Goal: Transaction & Acquisition: Purchase product/service

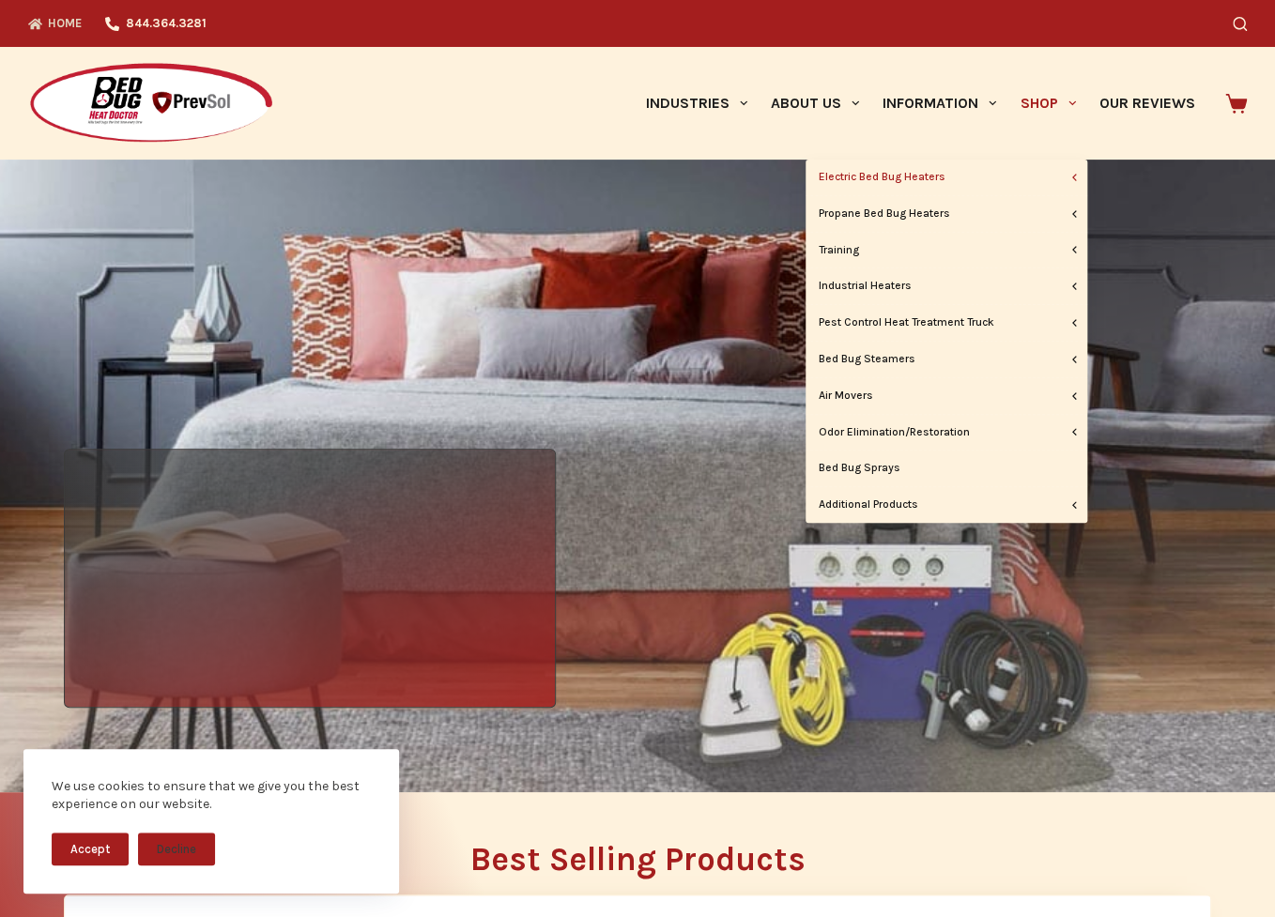
click at [1008, 160] on li "Shop Electric Bed Bug Heaters BBHD Pro 7 BBHD8 BK10L BBHD12 BBHD 12 265/277 BK1…" at bounding box center [1047, 103] width 79 height 113
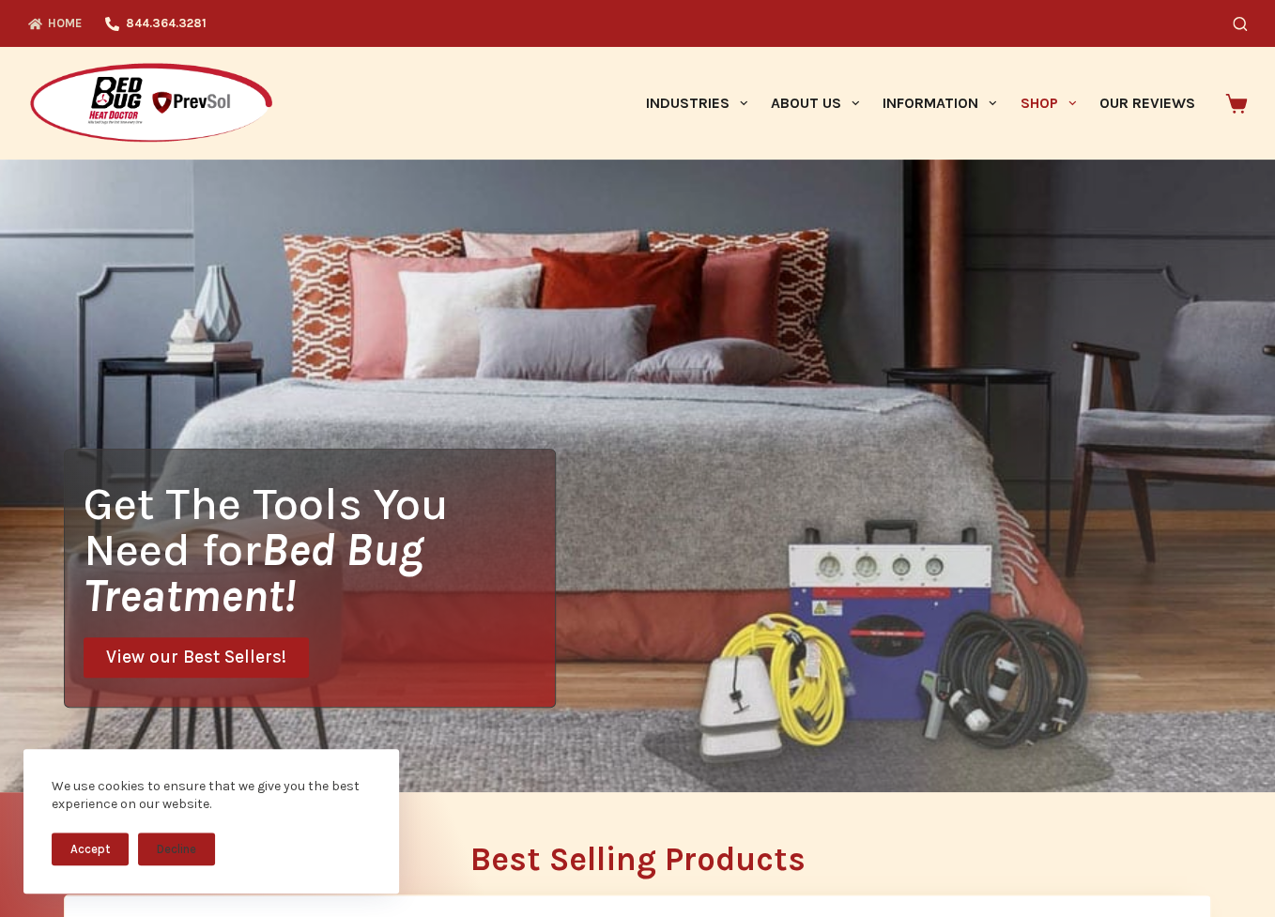
click at [1035, 95] on link "Shop" at bounding box center [1047, 103] width 79 height 113
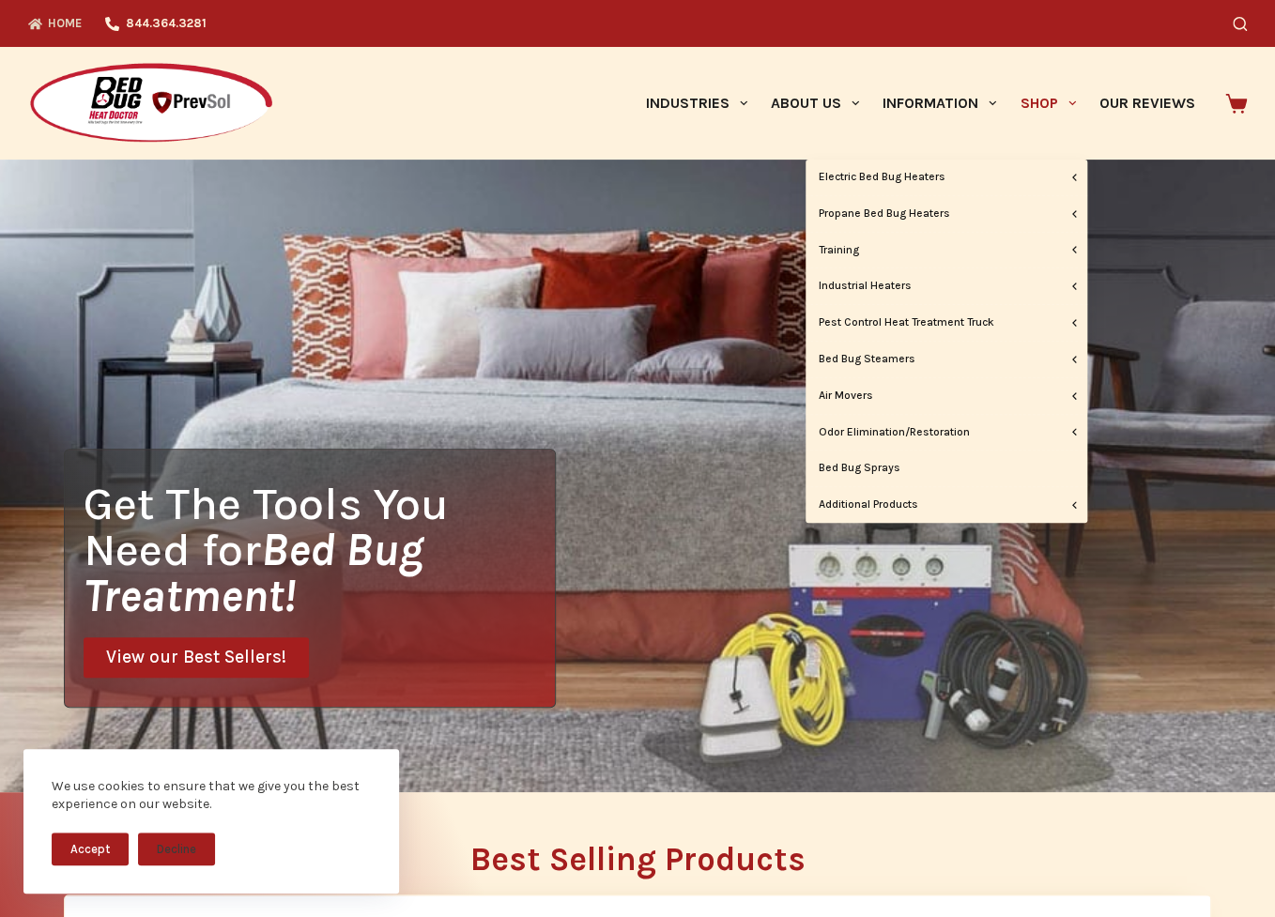
click at [1064, 97] on link "Shop" at bounding box center [1047, 103] width 79 height 113
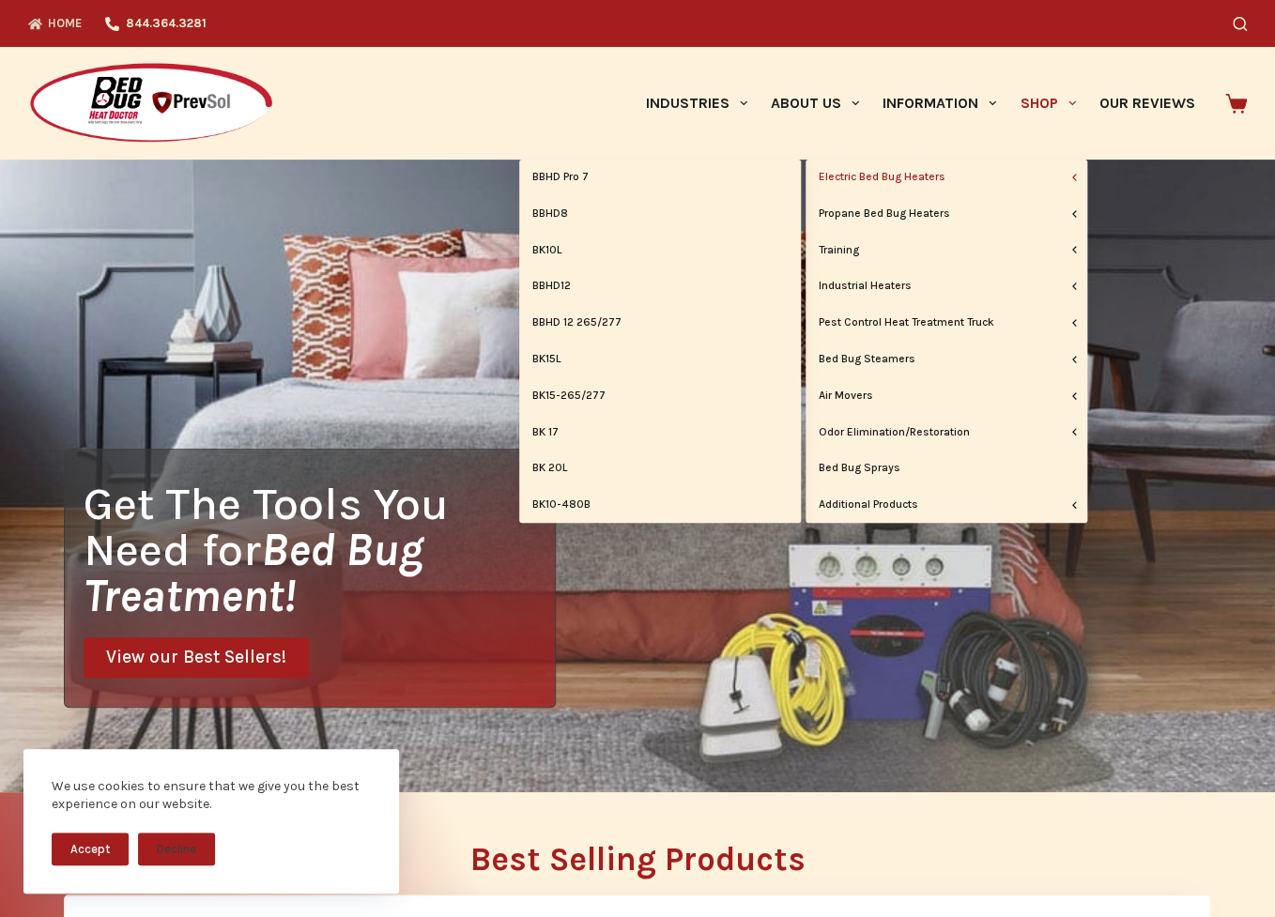
click at [1009, 180] on link "Electric Bed Bug Heaters" at bounding box center [946, 178] width 282 height 36
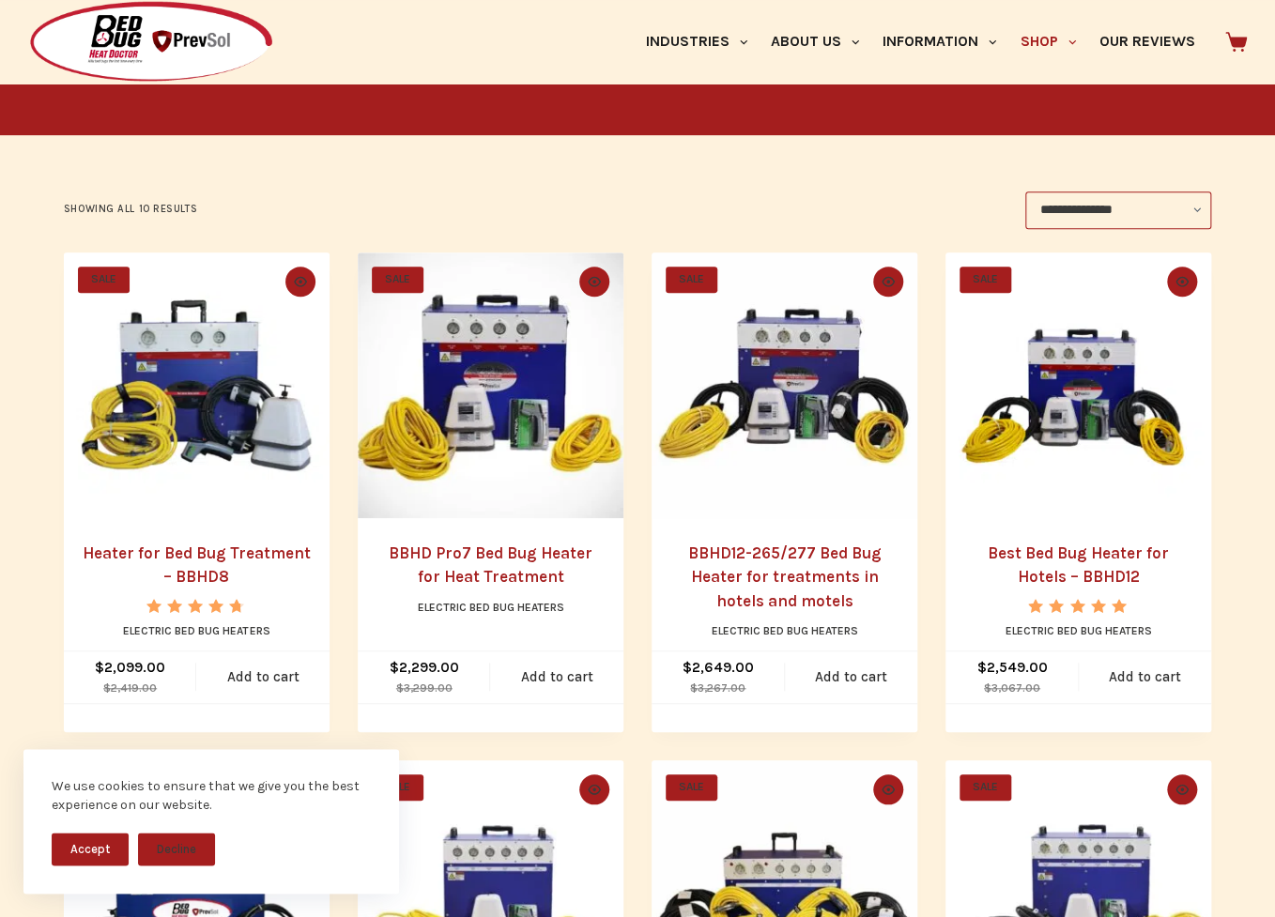
scroll to position [298, 0]
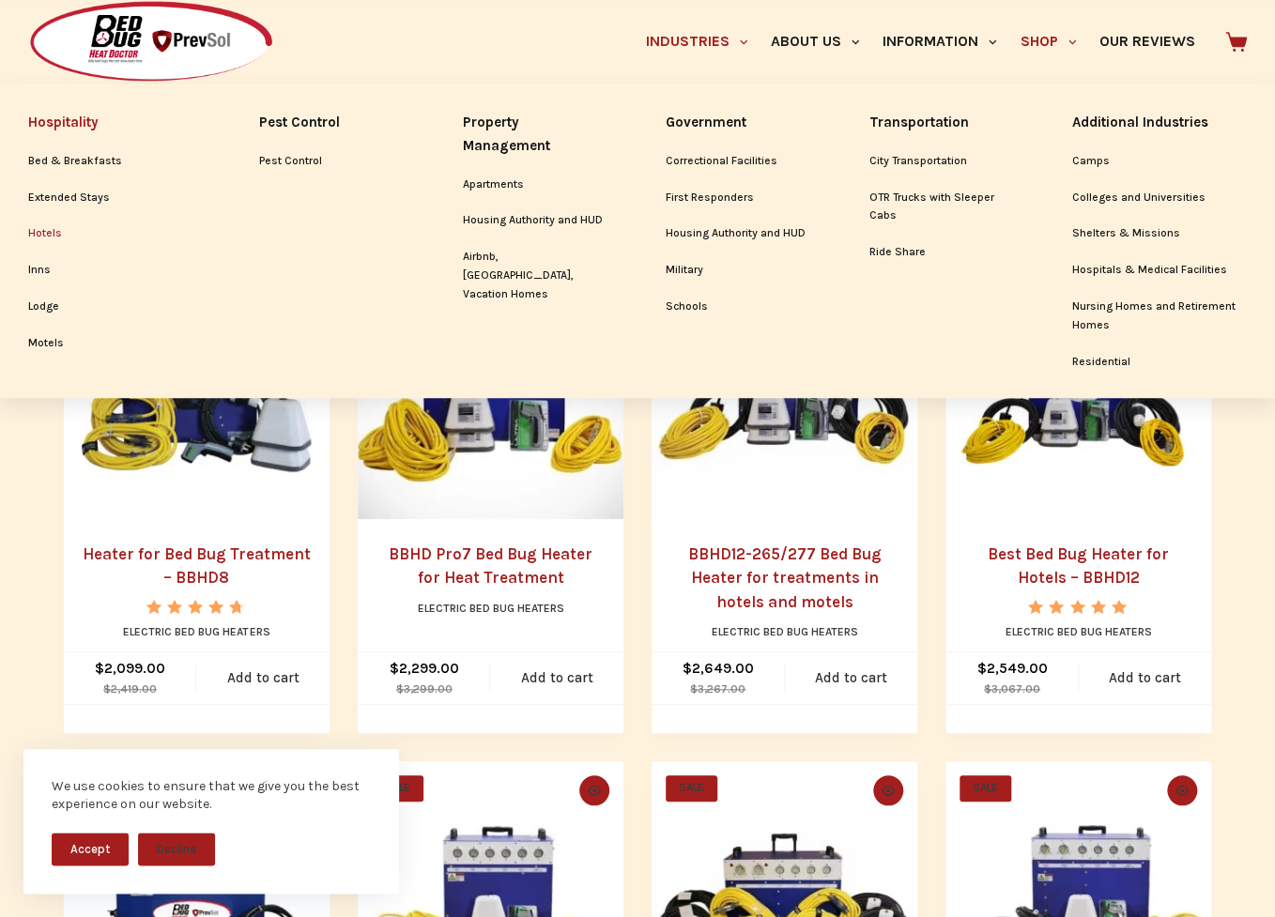
click at [45, 233] on link "Hotels" at bounding box center [115, 234] width 174 height 36
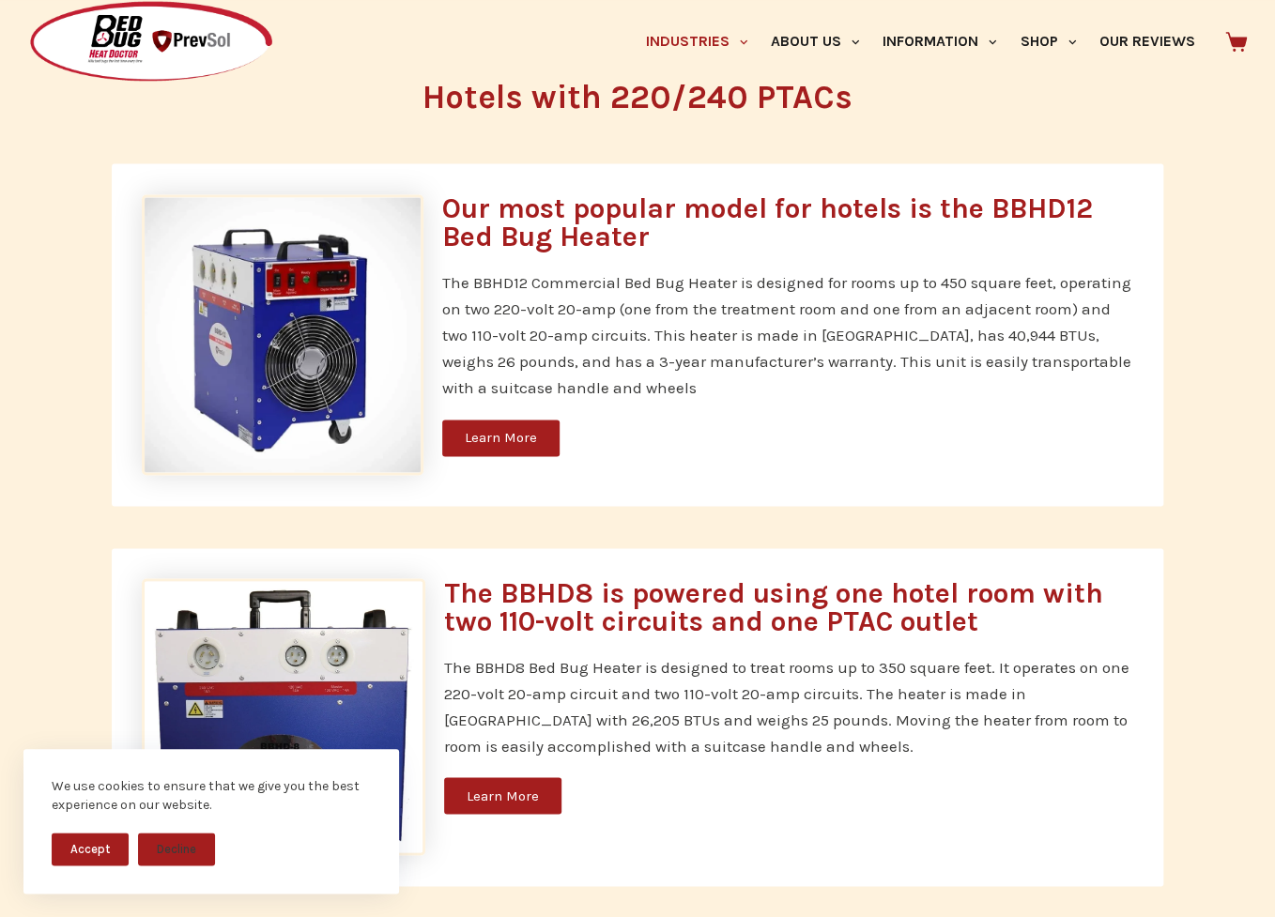
scroll to position [1087, 0]
click at [89, 833] on button "Accept" at bounding box center [90, 849] width 77 height 33
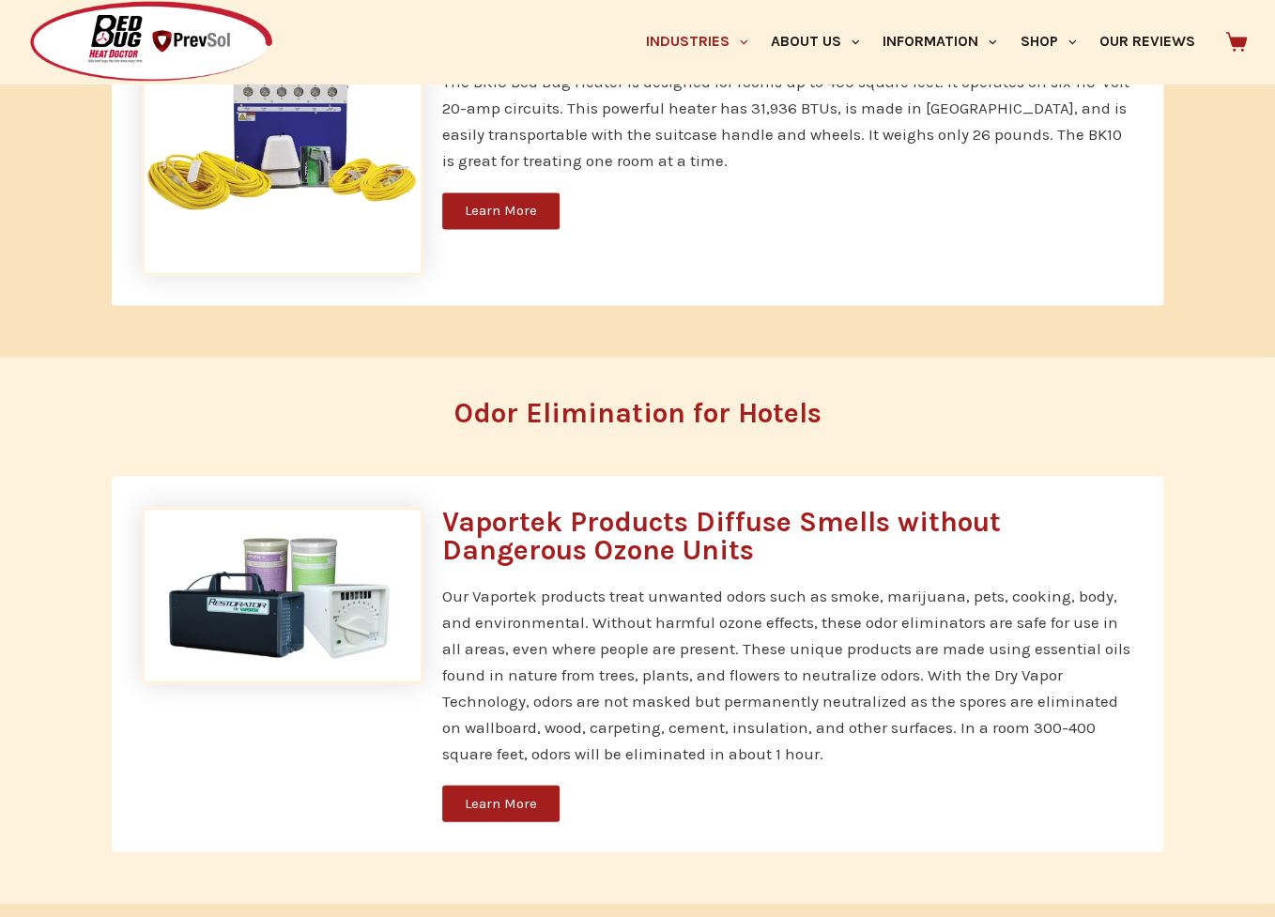
scroll to position [4458, 0]
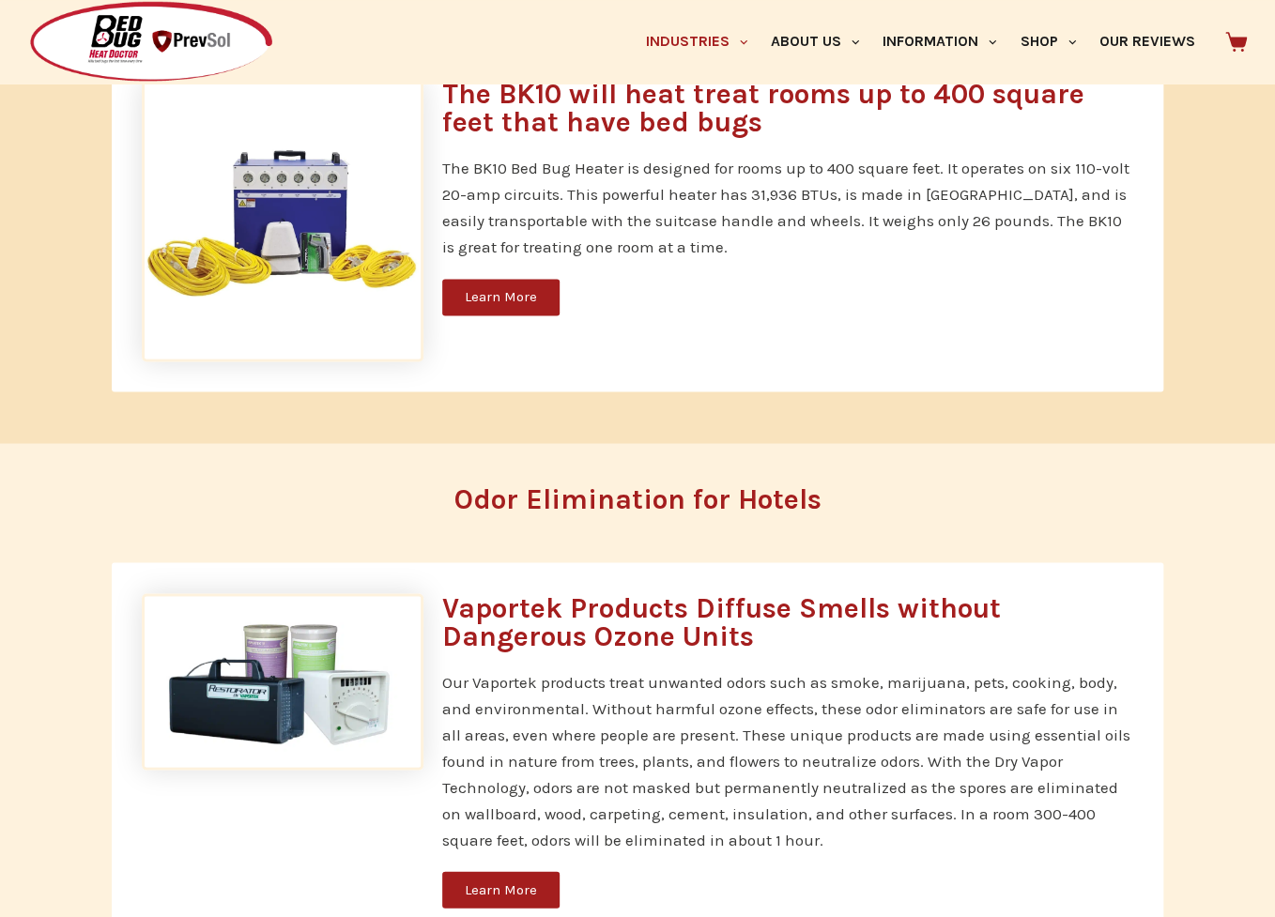
click at [284, 243] on img at bounding box center [283, 221] width 282 height 282
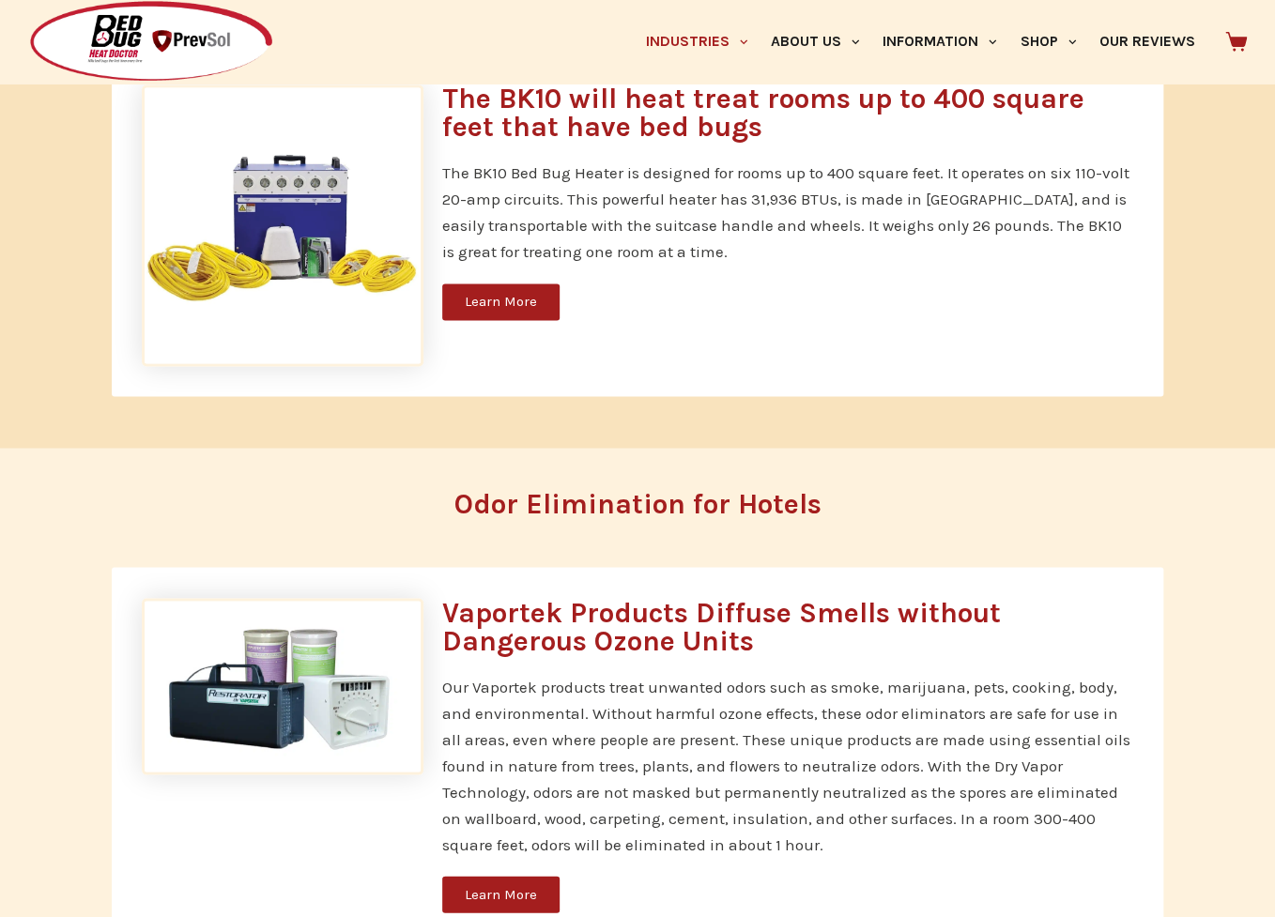
scroll to position [4367, 0]
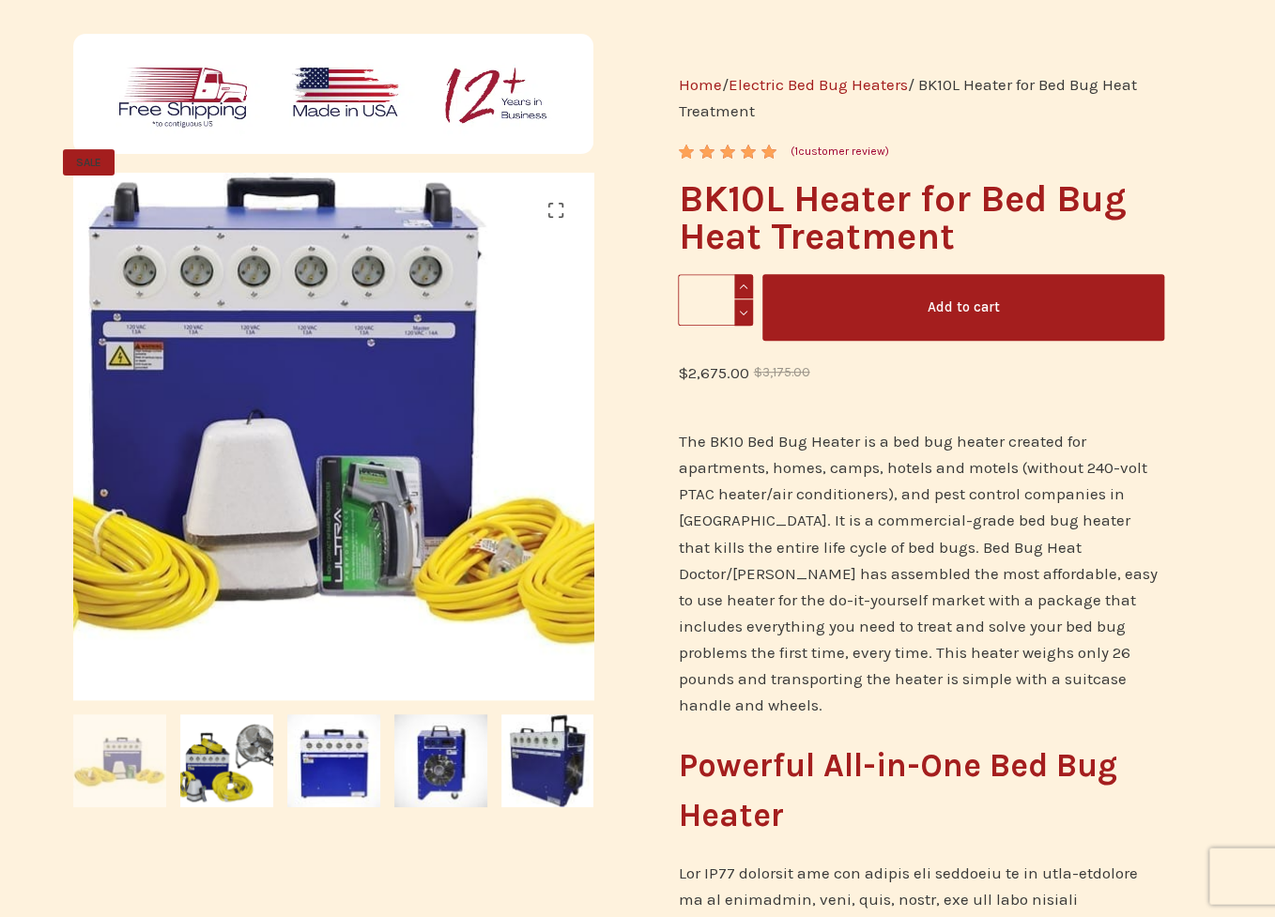
scroll to position [199, 0]
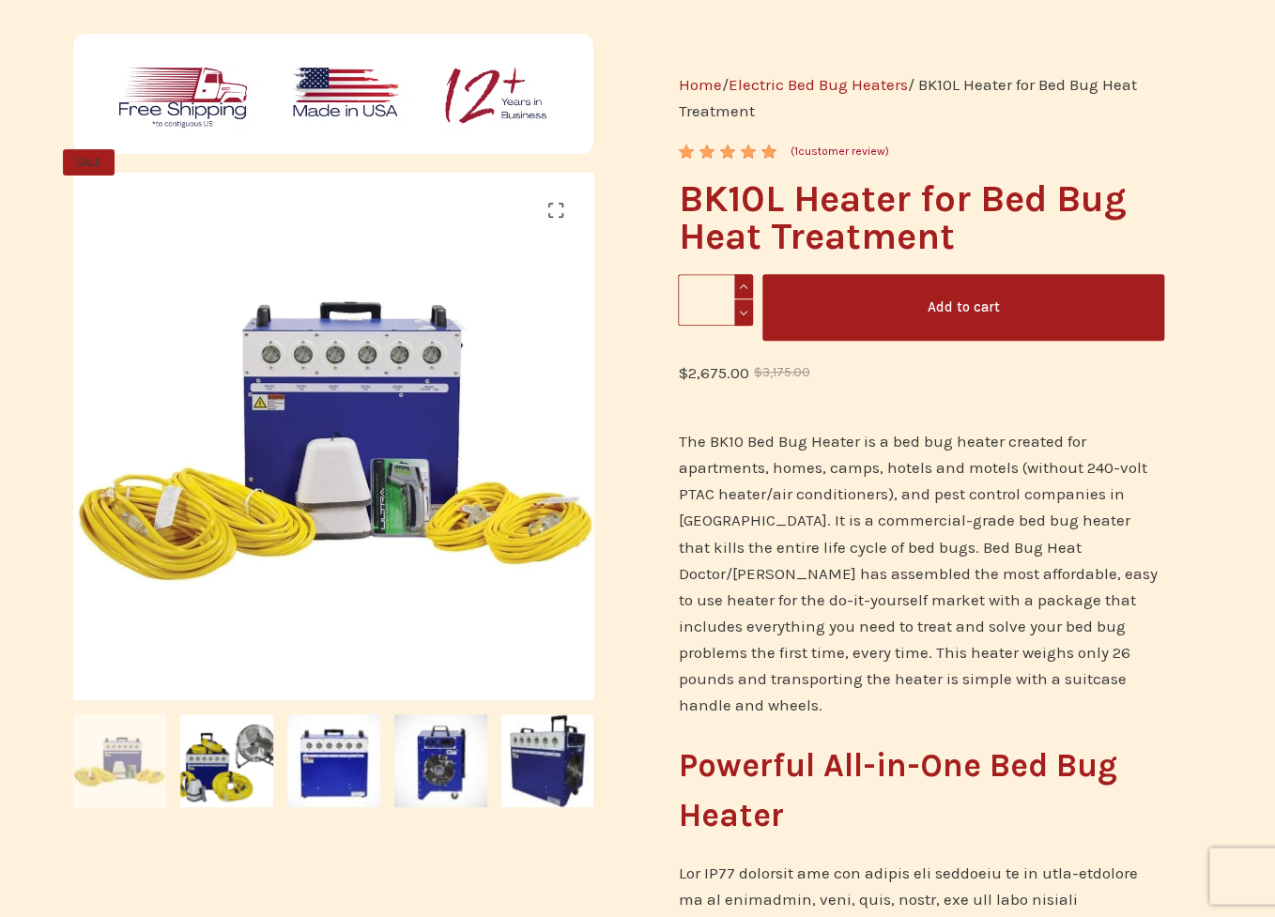
click at [820, 79] on link "Electric Bed Bug Heaters" at bounding box center [817, 84] width 179 height 19
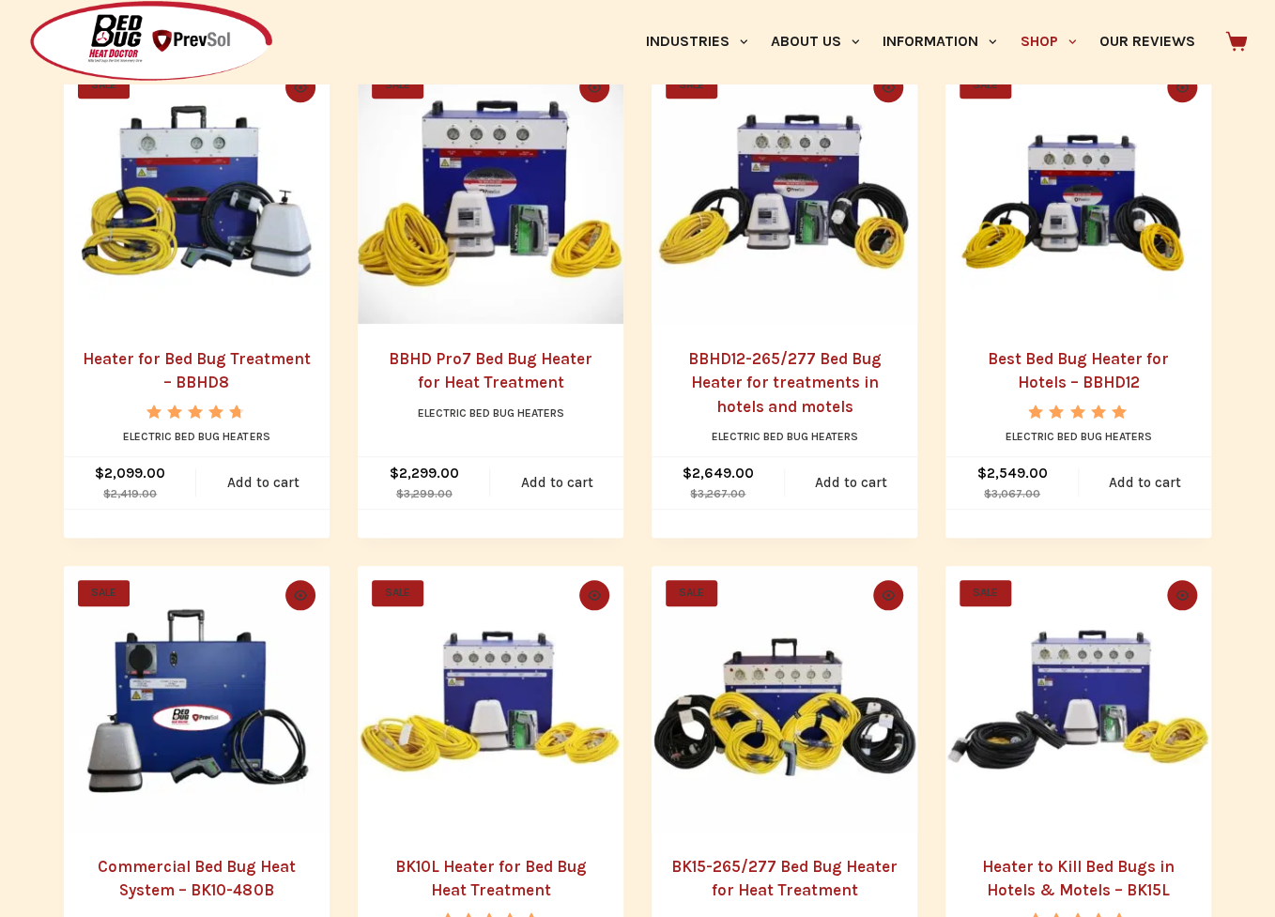
scroll to position [492, 0]
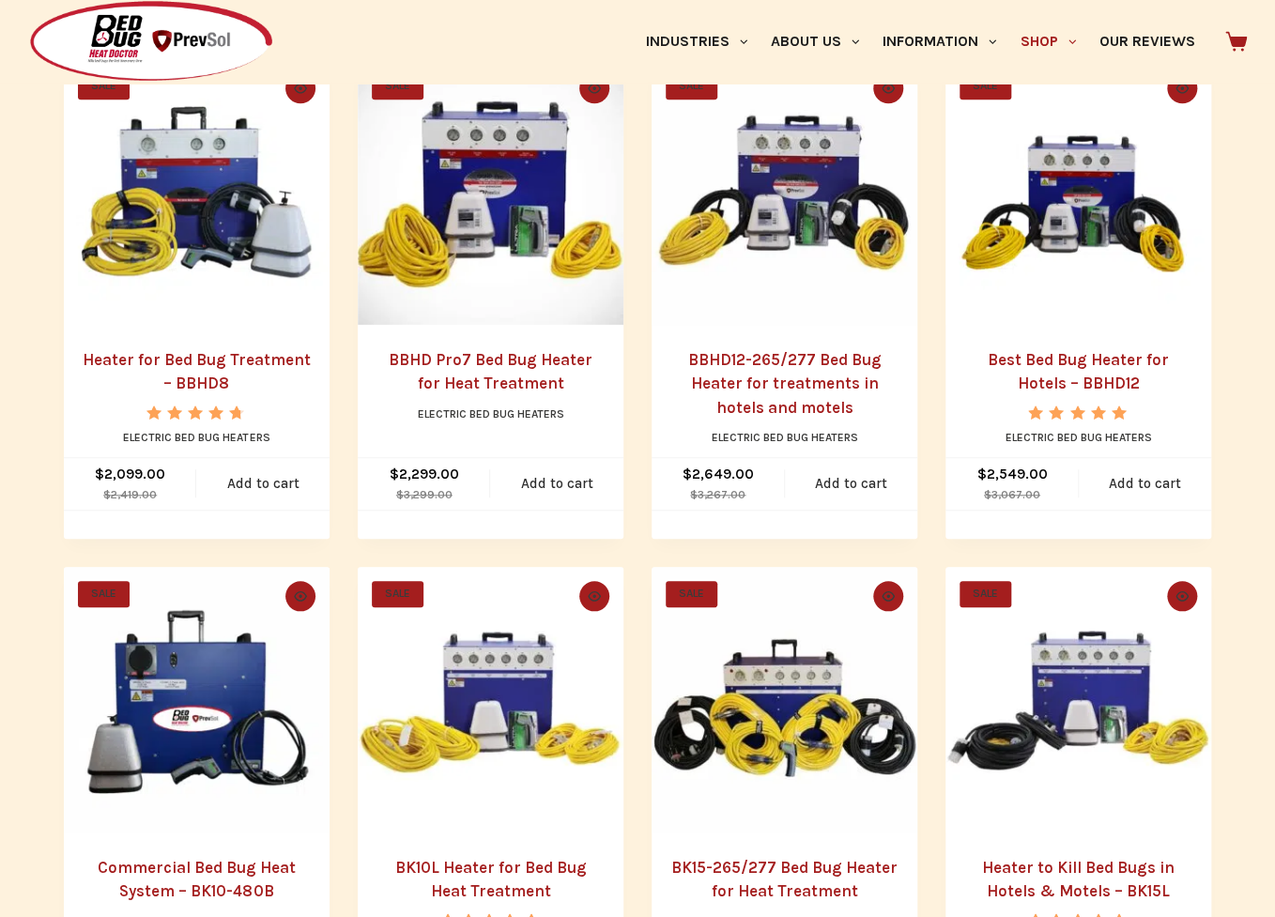
click at [1122, 356] on link "Best Bed Bug Heater for Hotels – BBHD12" at bounding box center [1078, 371] width 181 height 43
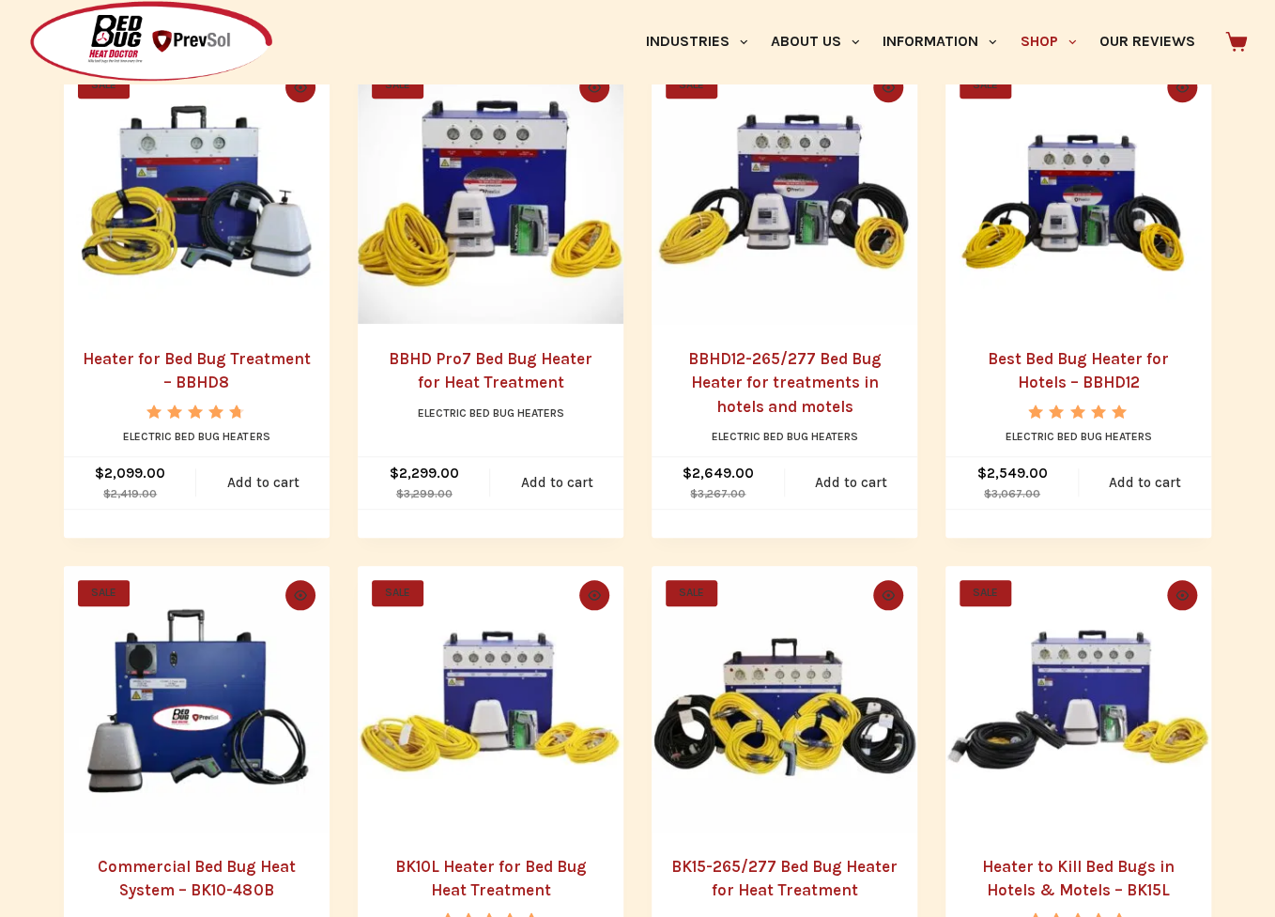
click at [508, 381] on link "BBHD Pro7 Bed Bug Heater for Heat Treatment" at bounding box center [491, 370] width 204 height 43
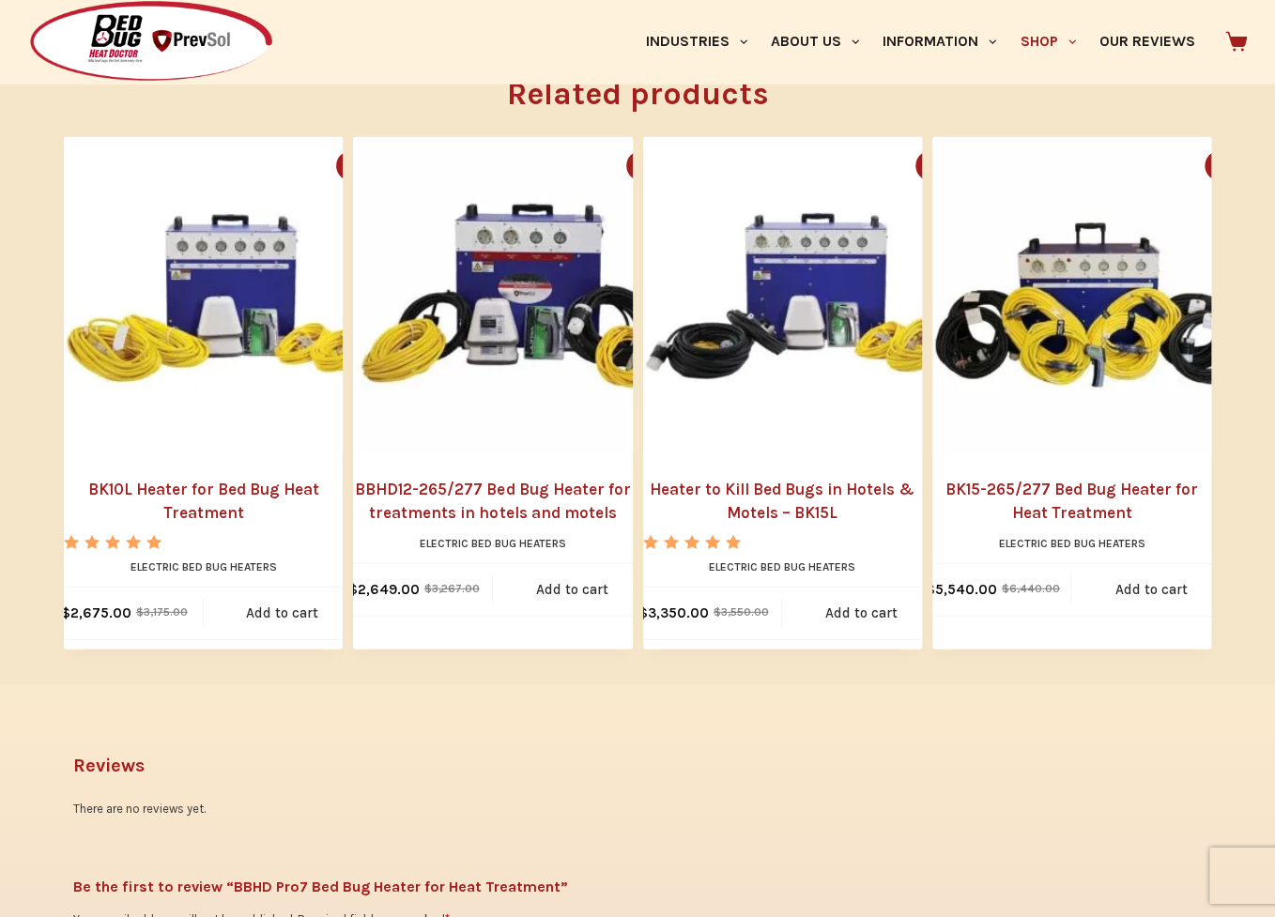
scroll to position [1979, 0]
